Goal: Task Accomplishment & Management: Use online tool/utility

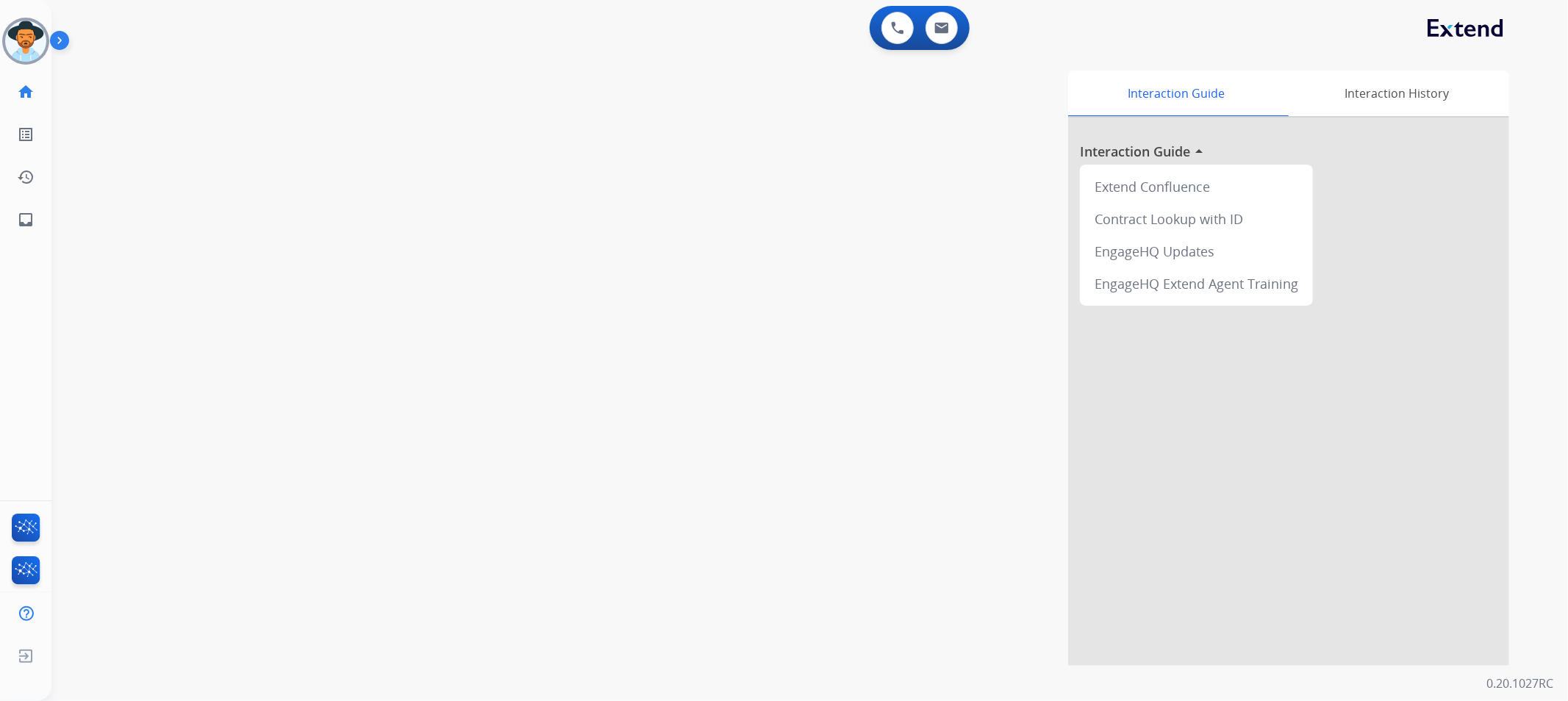
click at [34, 50] on img at bounding box center [25, 41] width 41 height 41
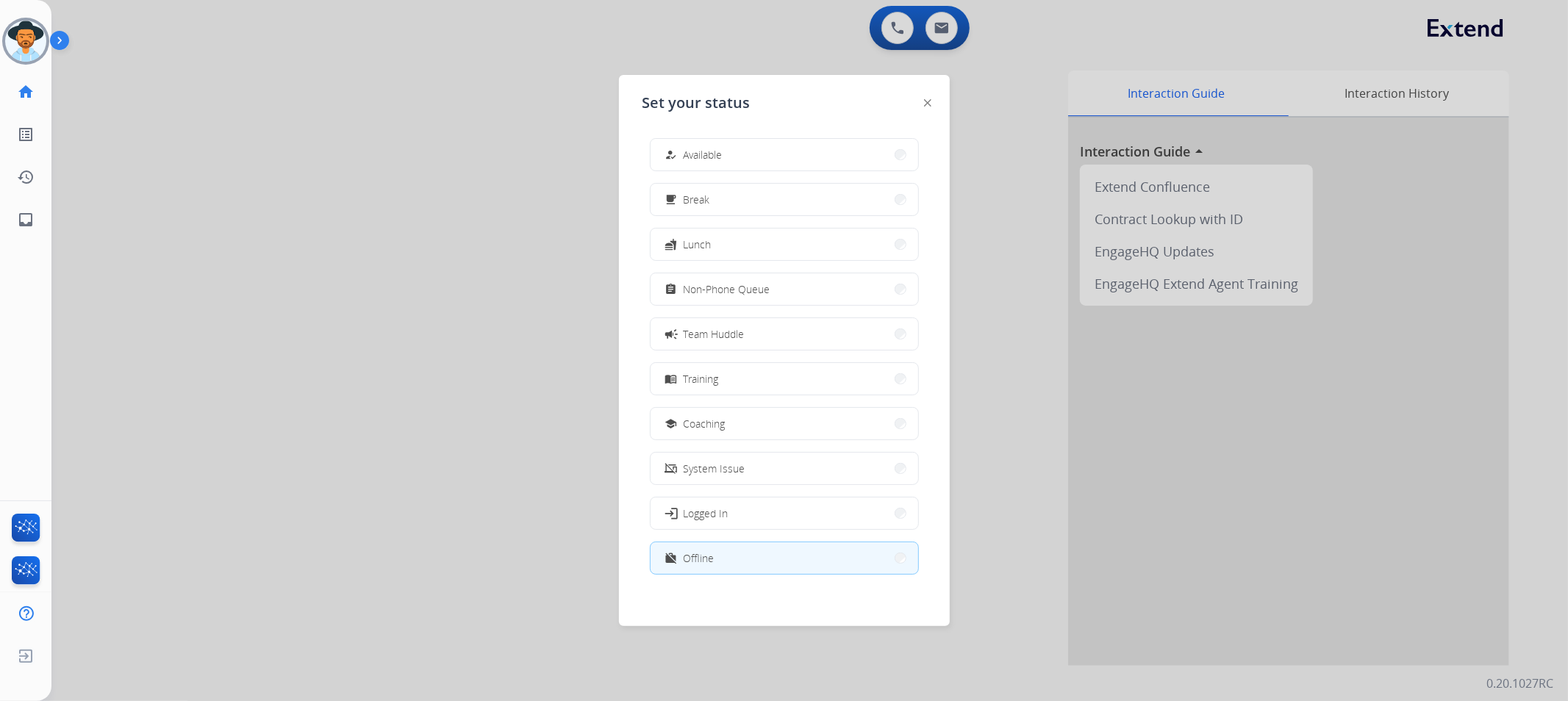
click at [34, 50] on img at bounding box center [25, 41] width 41 height 41
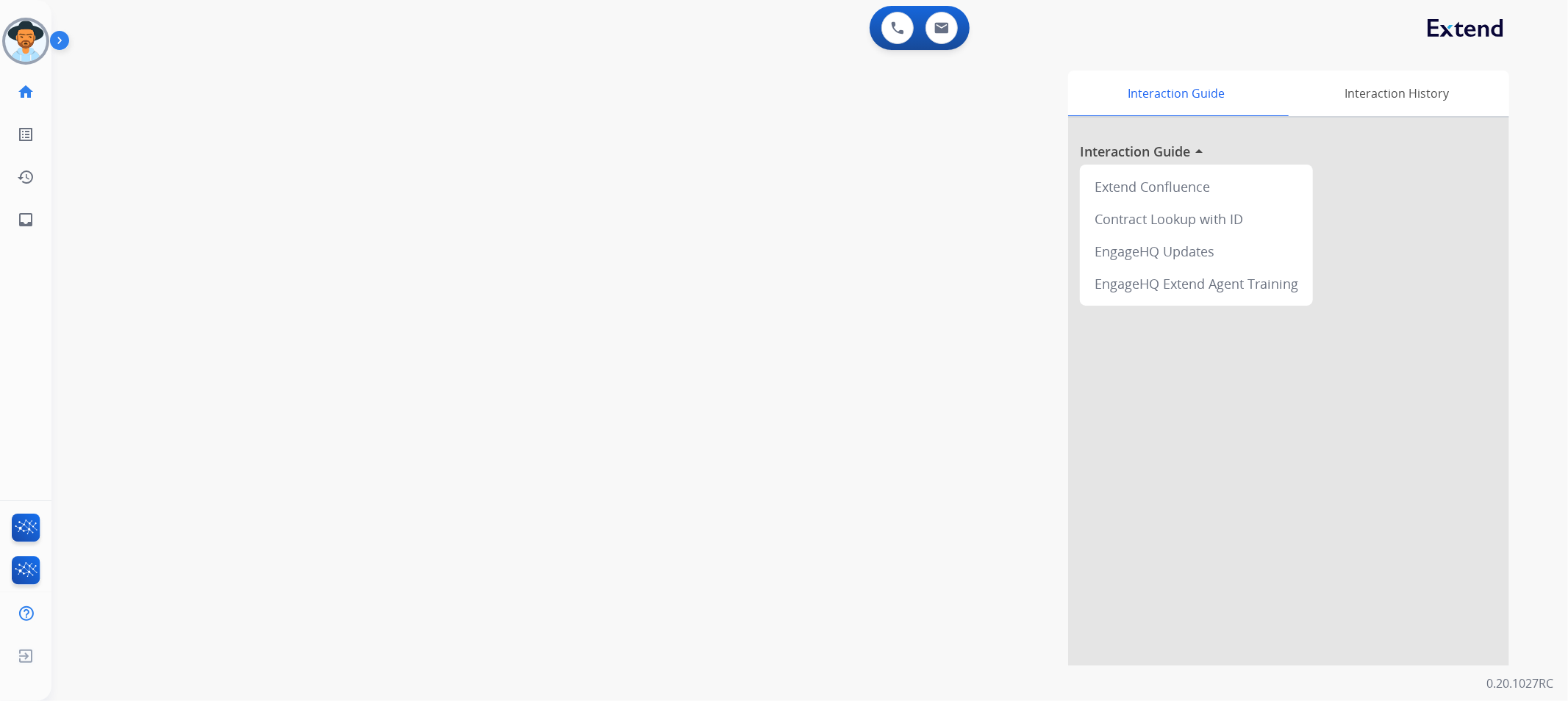
click at [34, 50] on img at bounding box center [25, 41] width 41 height 41
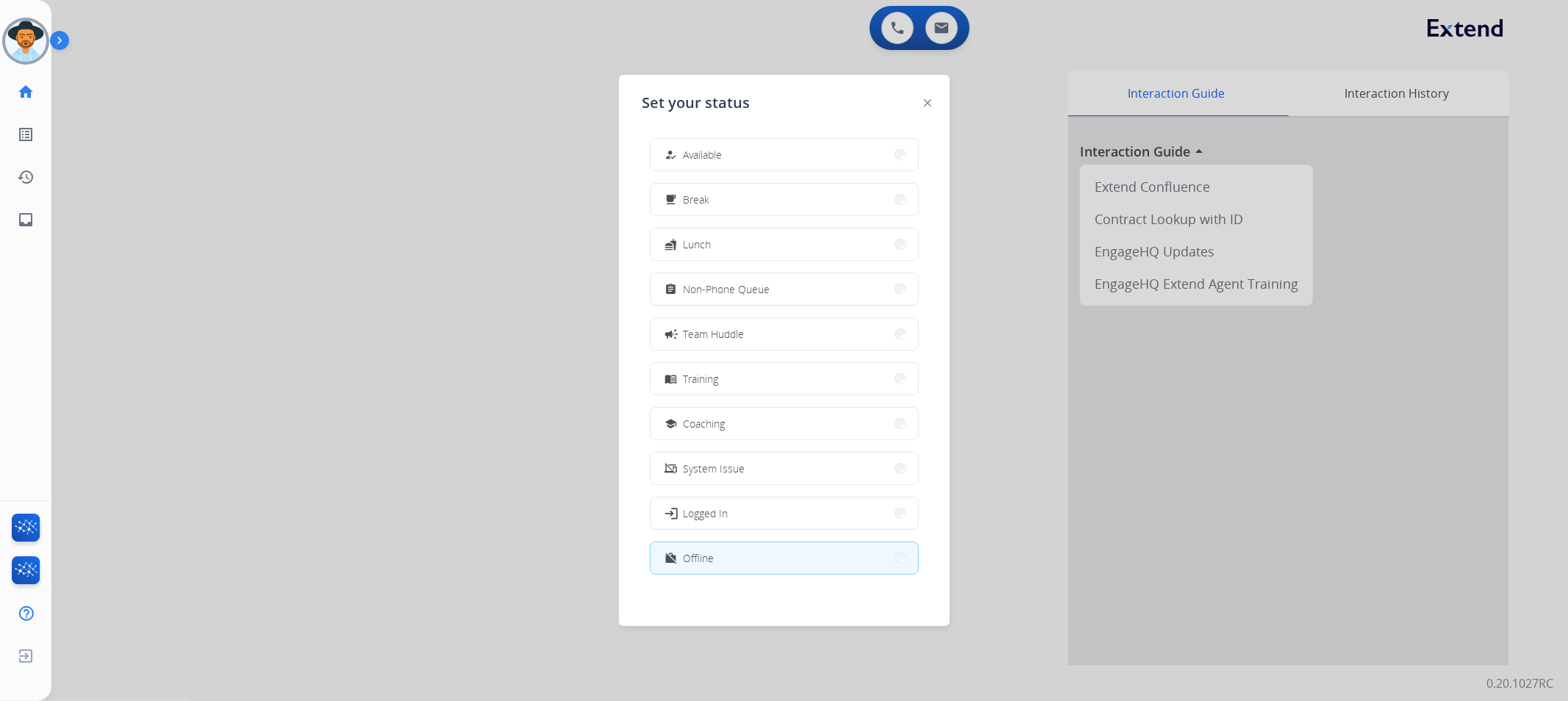
click at [723, 379] on button "menu_book Training" at bounding box center [784, 379] width 267 height 31
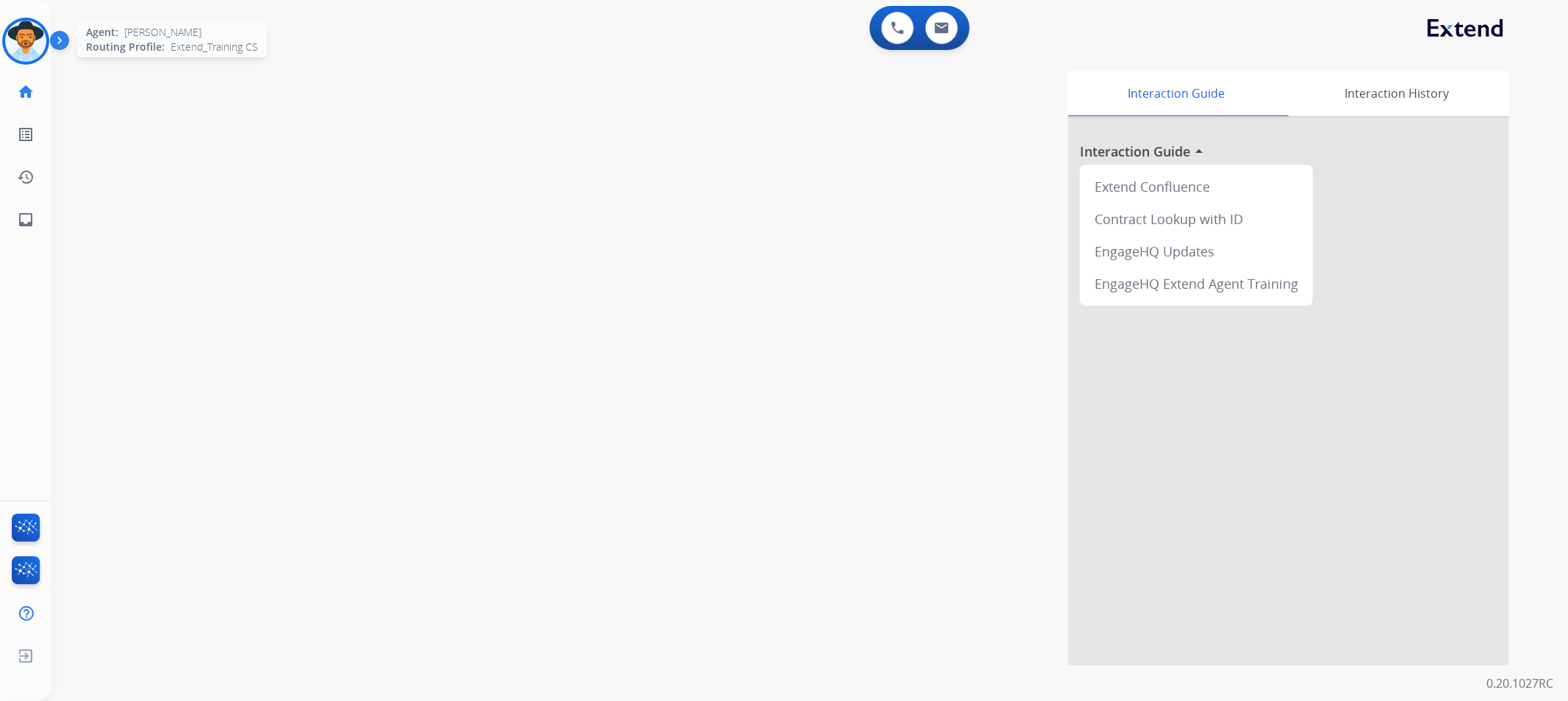
click at [28, 34] on img at bounding box center [25, 41] width 41 height 41
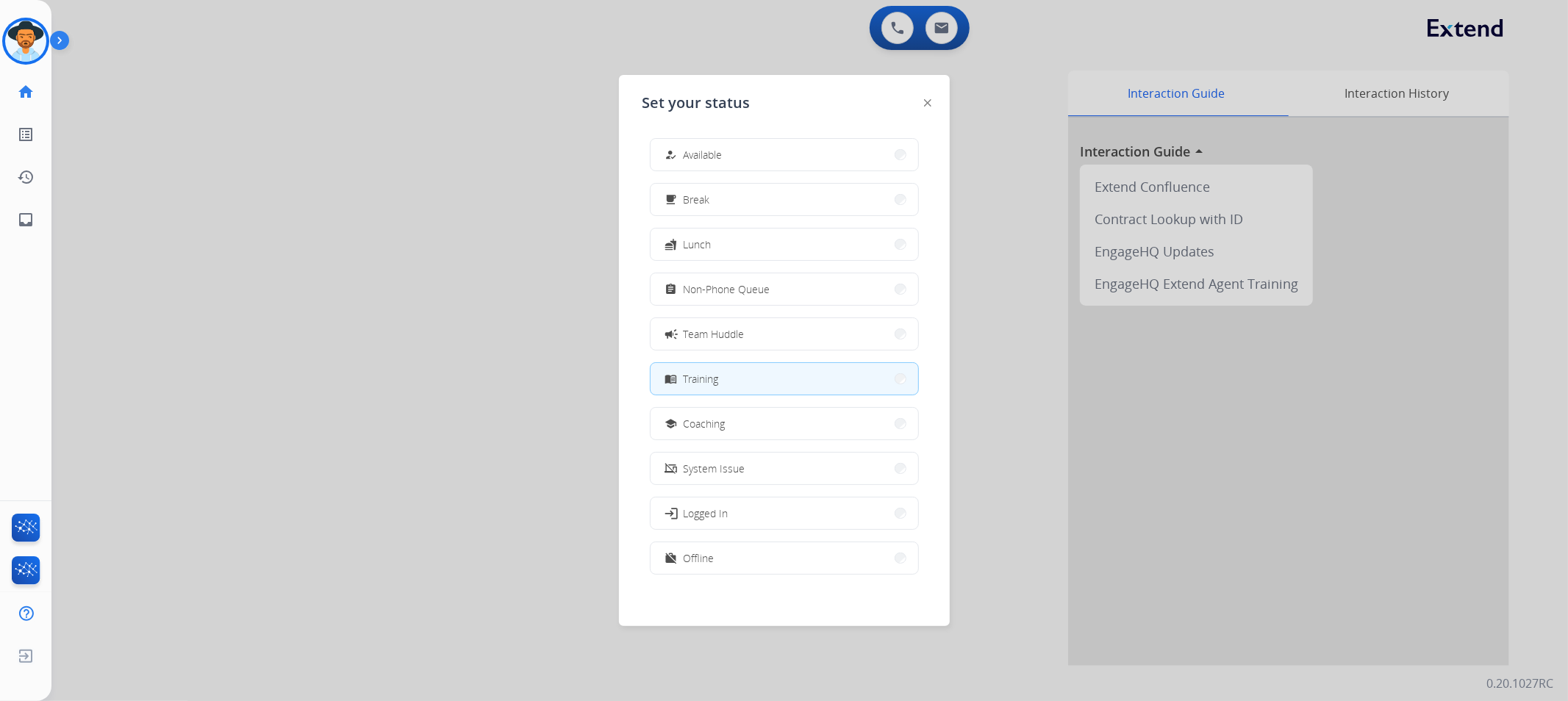
click at [241, 181] on div at bounding box center [784, 350] width 1568 height 701
